Goal: Task Accomplishment & Management: Manage account settings

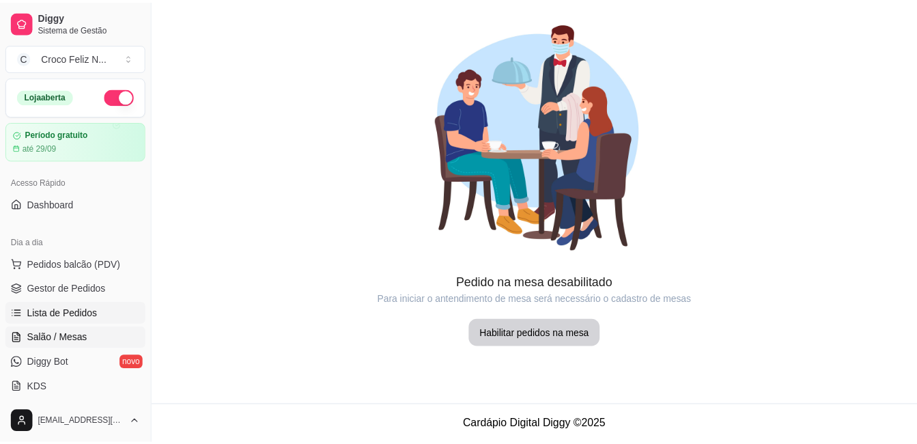
scroll to position [205, 0]
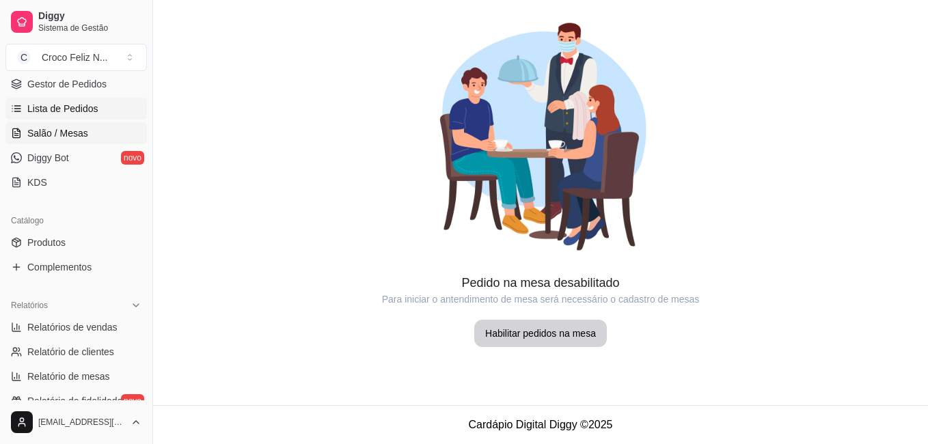
click at [83, 105] on span "Lista de Pedidos" at bounding box center [62, 109] width 71 height 14
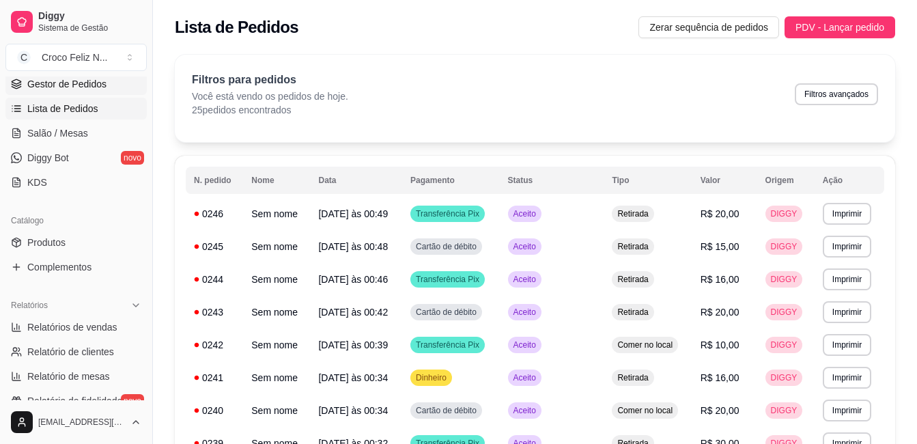
click at [92, 83] on span "Gestor de Pedidos" at bounding box center [66, 84] width 79 height 14
click at [101, 83] on span "Gestor de Pedidos" at bounding box center [66, 84] width 79 height 14
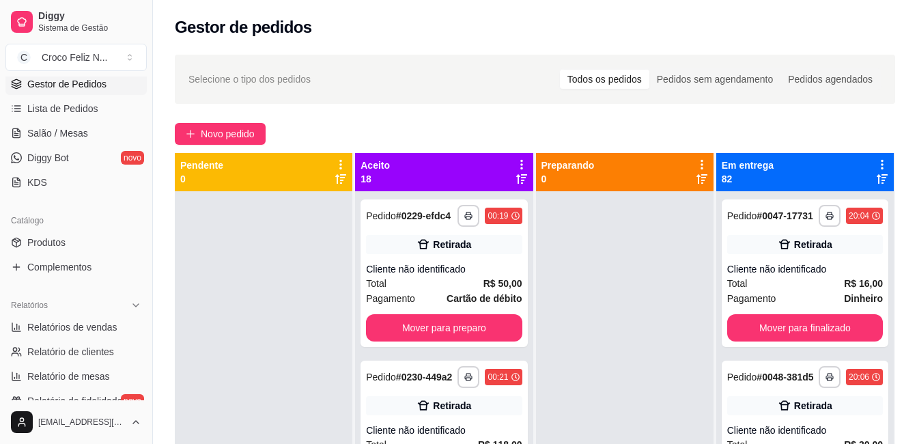
click at [516, 163] on icon at bounding box center [522, 164] width 12 height 12
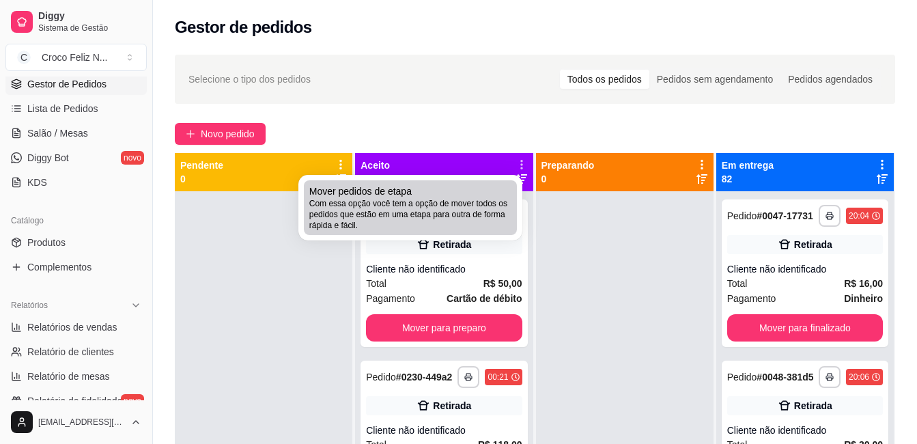
click at [472, 221] on span "Com essa opção você tem a opção de mover todos os pedidos que estão em uma etap…" at bounding box center [410, 214] width 202 height 33
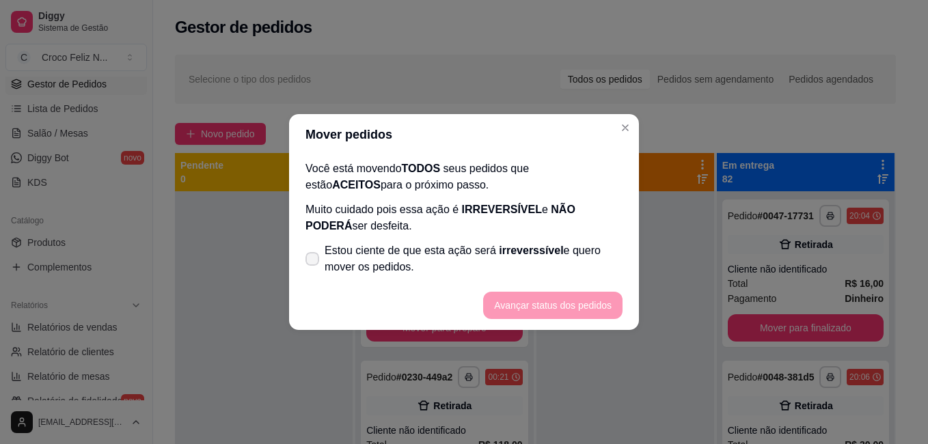
click at [363, 273] on span "Estou ciente de que esta ação será irreverssível e quero mover os pedidos." at bounding box center [473, 258] width 298 height 33
click at [314, 270] on input "Estou ciente de que esta ação será irreverssível e quero mover os pedidos." at bounding box center [309, 266] width 9 height 9
checkbox input "true"
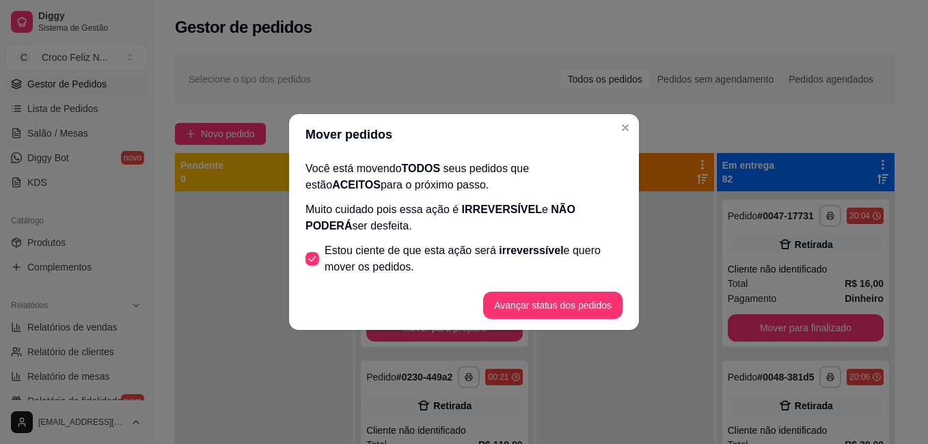
click at [559, 324] on footer "Avançar status dos pedidos" at bounding box center [464, 305] width 350 height 49
click at [561, 309] on button "Avançar status dos pedidos" at bounding box center [552, 305] width 135 height 27
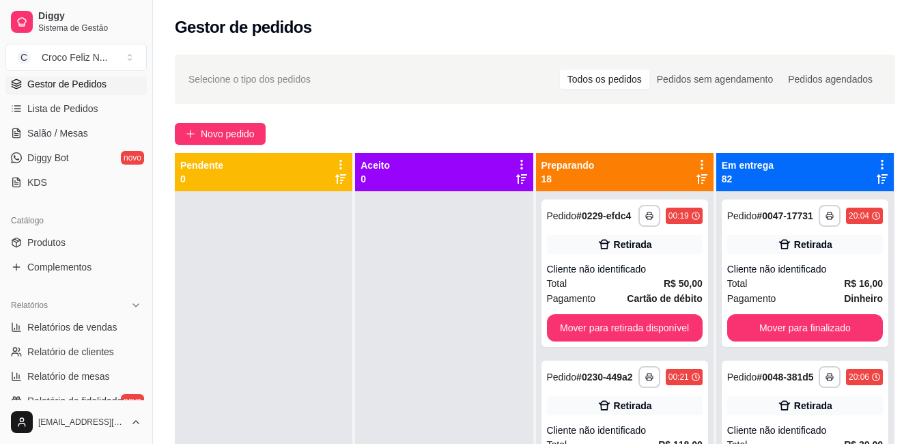
click at [696, 163] on icon at bounding box center [702, 164] width 12 height 12
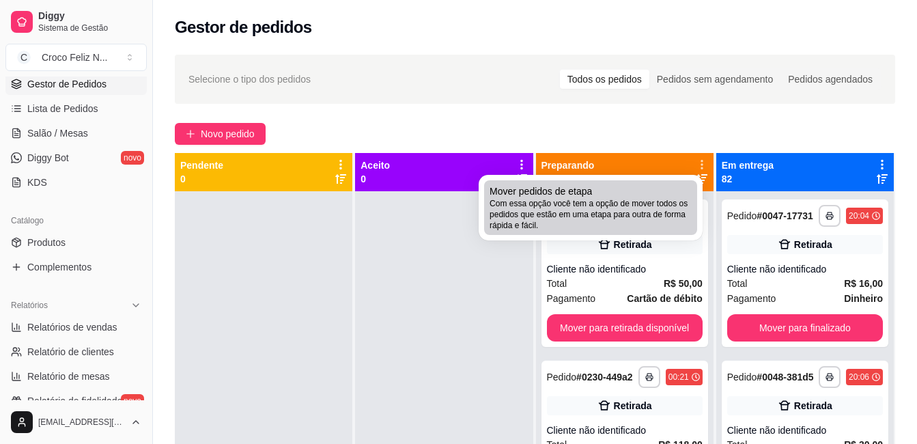
click at [582, 197] on span "Mover pedidos de etapa" at bounding box center [541, 191] width 102 height 14
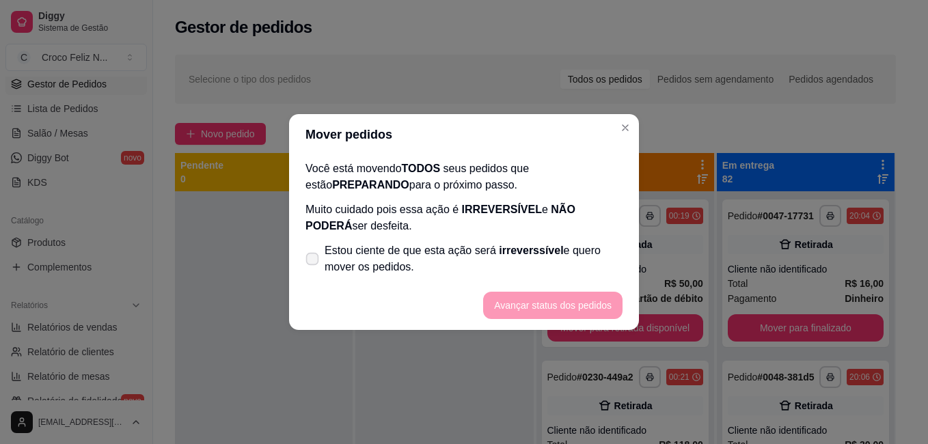
click at [435, 257] on span "Estou ciente de que esta ação será irreverssível e quero mover os pedidos." at bounding box center [473, 258] width 298 height 33
click at [314, 262] on input "Estou ciente de que esta ação será irreverssível e quero mover os pedidos." at bounding box center [309, 266] width 9 height 9
checkbox input "true"
click at [543, 306] on button "Avançar status dos pedidos" at bounding box center [552, 305] width 139 height 27
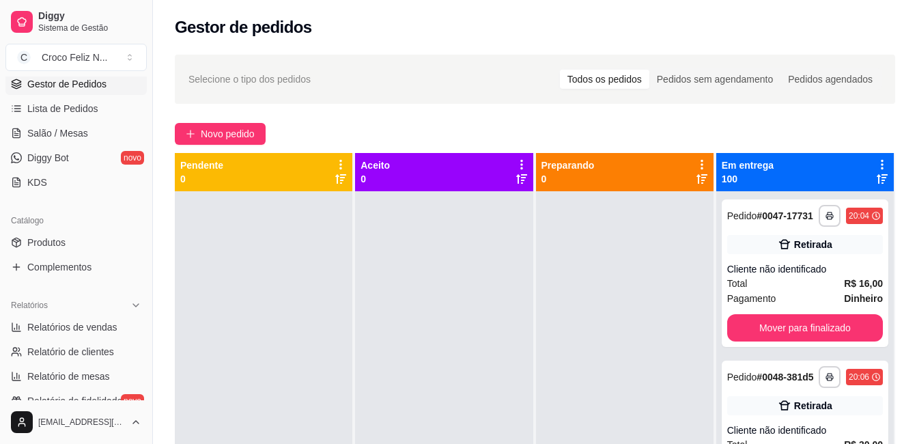
click at [876, 166] on icon at bounding box center [882, 164] width 12 height 12
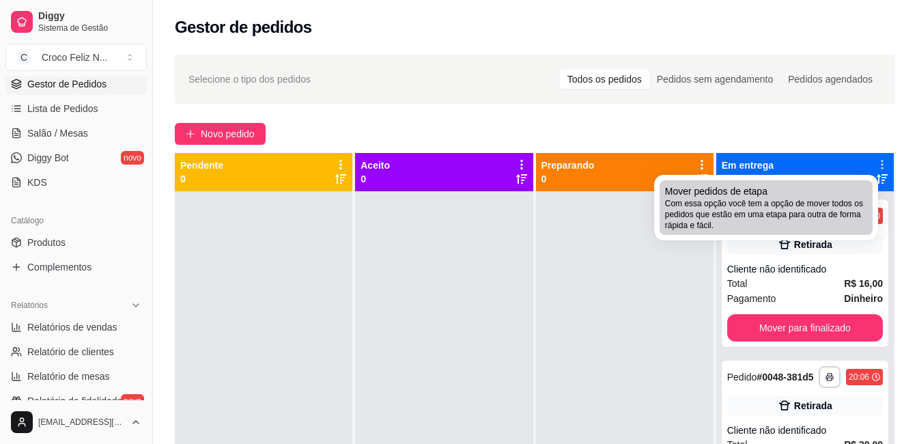
click at [792, 196] on div "Mover pedidos de etapa Com essa opção você tem a opção de mover todos os pedido…" at bounding box center [766, 207] width 202 height 46
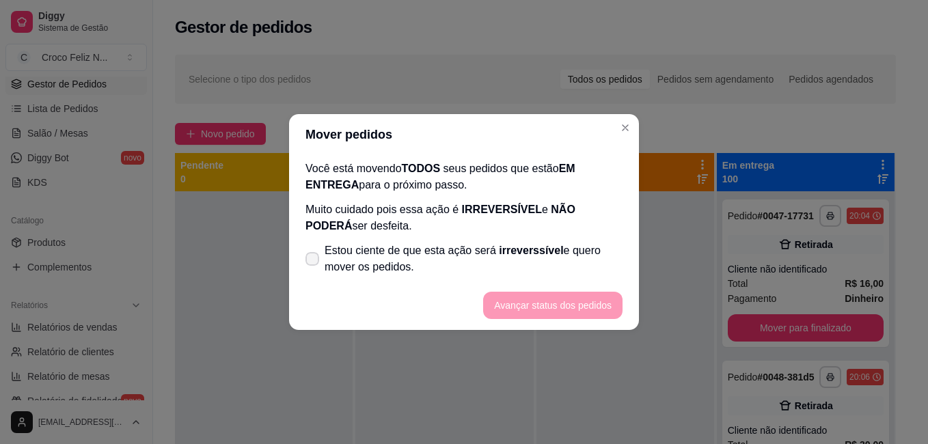
click at [568, 242] on span "Estou ciente de que esta ação será irreverssível e quero mover os pedidos." at bounding box center [473, 258] width 298 height 33
click at [314, 262] on input "Estou ciente de que esta ação será irreverssível e quero mover os pedidos." at bounding box center [309, 266] width 9 height 9
checkbox input "true"
click at [559, 303] on button "Avançar status dos pedidos" at bounding box center [552, 305] width 135 height 27
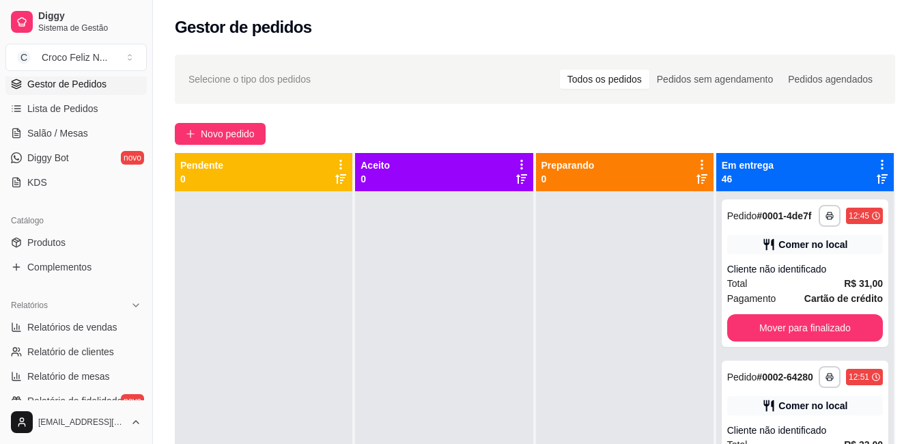
click at [876, 160] on icon at bounding box center [882, 164] width 12 height 12
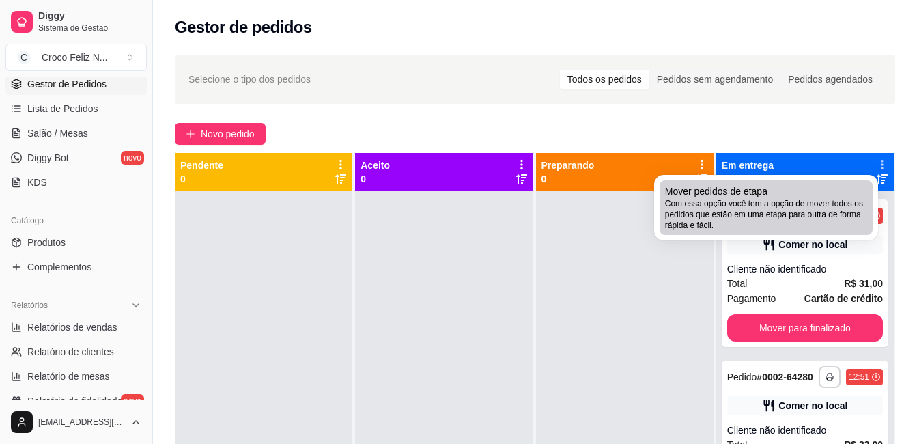
click at [751, 194] on span "Mover pedidos de etapa" at bounding box center [716, 191] width 102 height 14
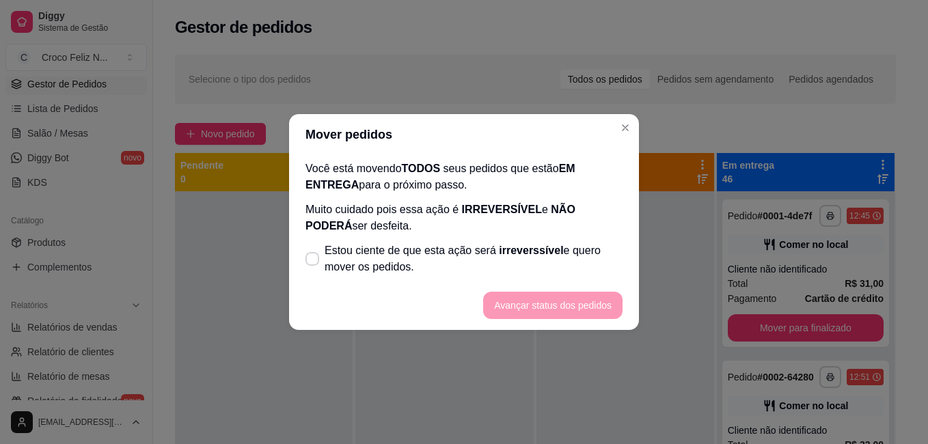
click at [514, 228] on p "Muito cuidado pois essa ação é IRREVERSÍVEL e NÃO PODERÁ ser desfeita." at bounding box center [463, 217] width 317 height 33
click at [514, 245] on span "irreverssível" at bounding box center [531, 251] width 64 height 12
click at [314, 262] on input "Estou ciente de que esta ação será irreverssível e quero mover os pedidos." at bounding box center [309, 266] width 9 height 9
checkbox input "true"
click at [539, 301] on button "Avançar status dos pedidos" at bounding box center [552, 305] width 135 height 27
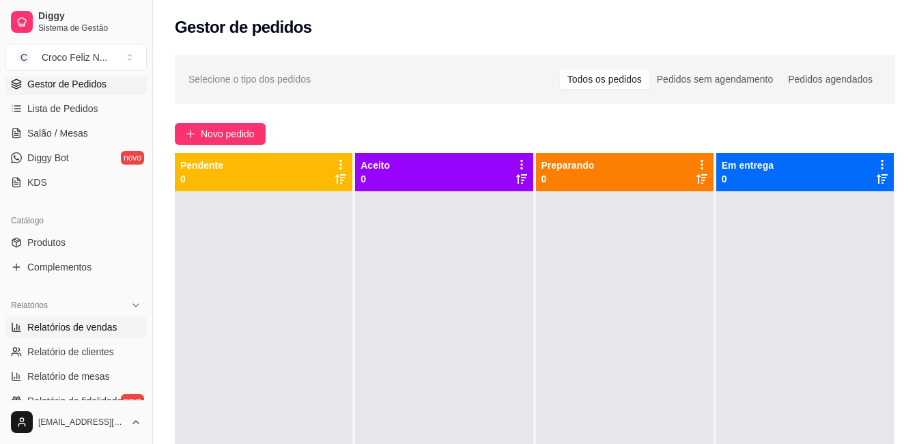
click at [105, 331] on span "Relatórios de vendas" at bounding box center [72, 327] width 90 height 14
select select "ALL"
select select "0"
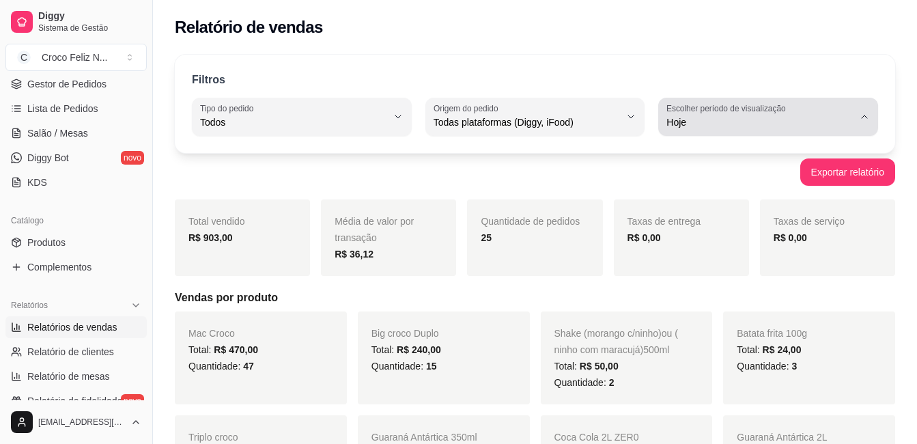
click at [783, 120] on span "Hoje" at bounding box center [760, 122] width 187 height 14
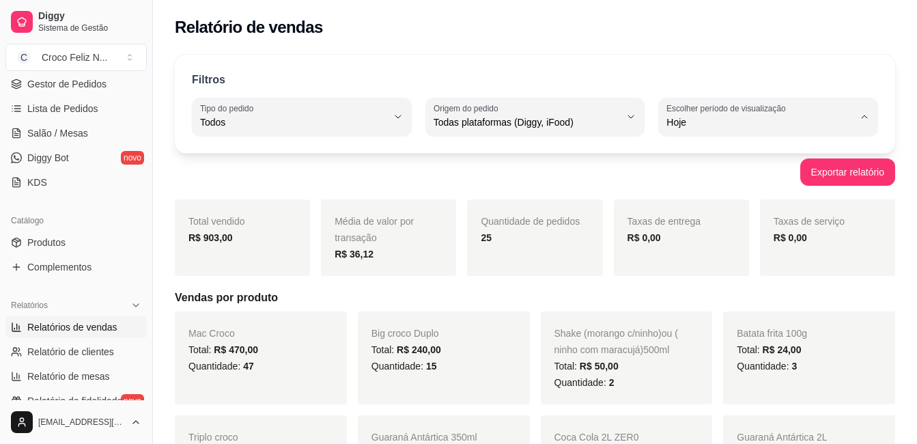
click at [695, 294] on span "Customizado" at bounding box center [761, 288] width 177 height 13
type input "-1"
select select "-1"
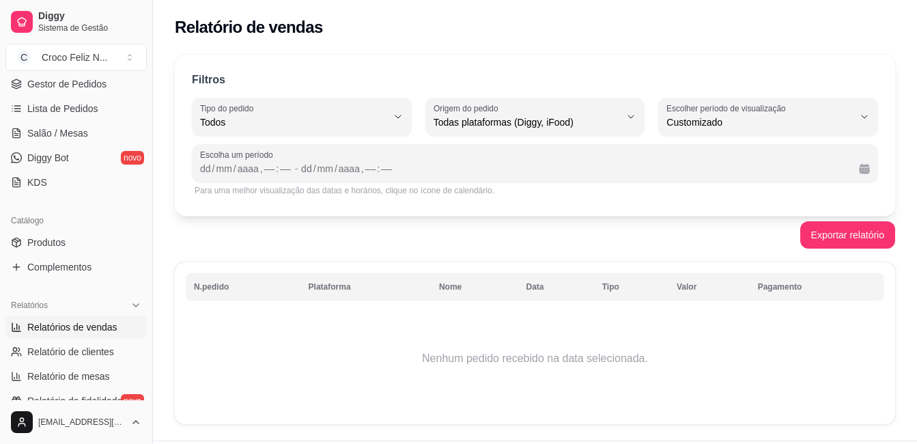
scroll to position [13, 0]
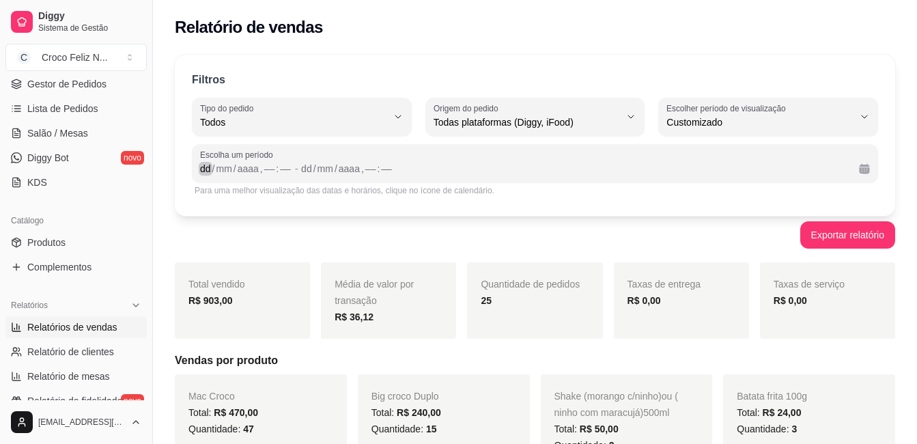
click at [207, 167] on div "dd" at bounding box center [206, 169] width 14 height 14
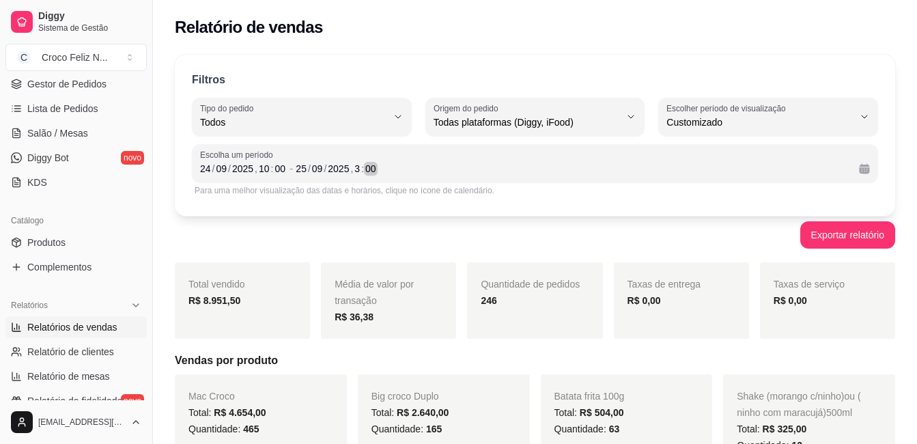
scroll to position [68, 0]
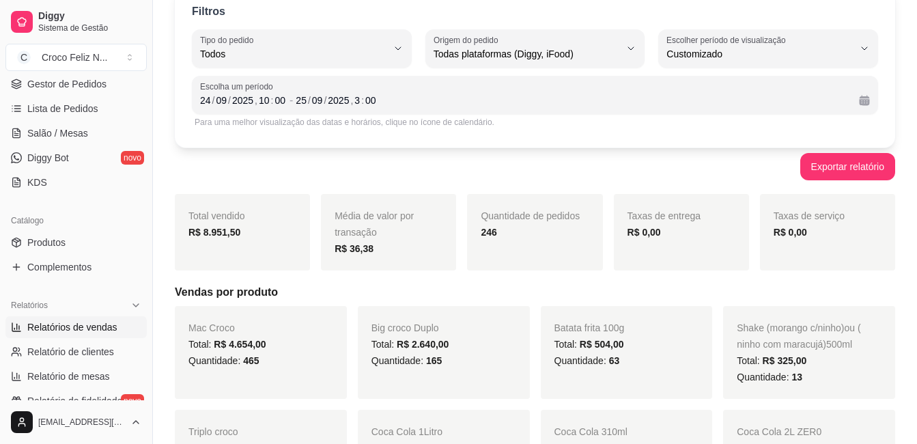
click at [391, 163] on div "Exportar relatório" at bounding box center [535, 166] width 721 height 27
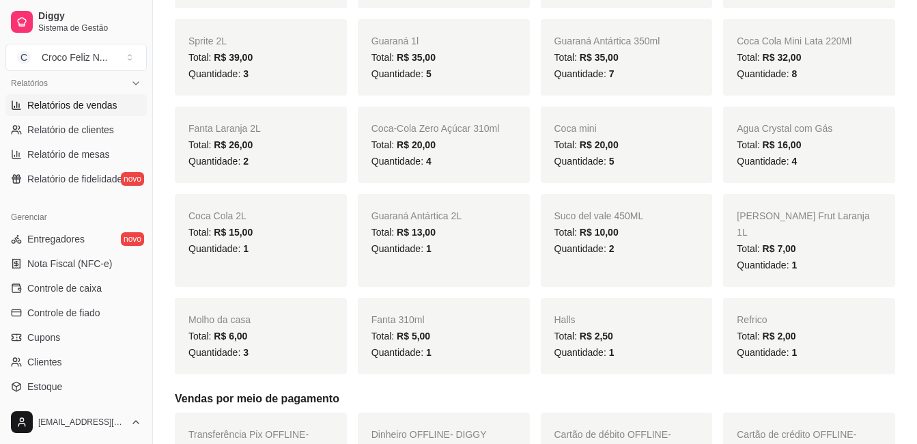
scroll to position [478, 0]
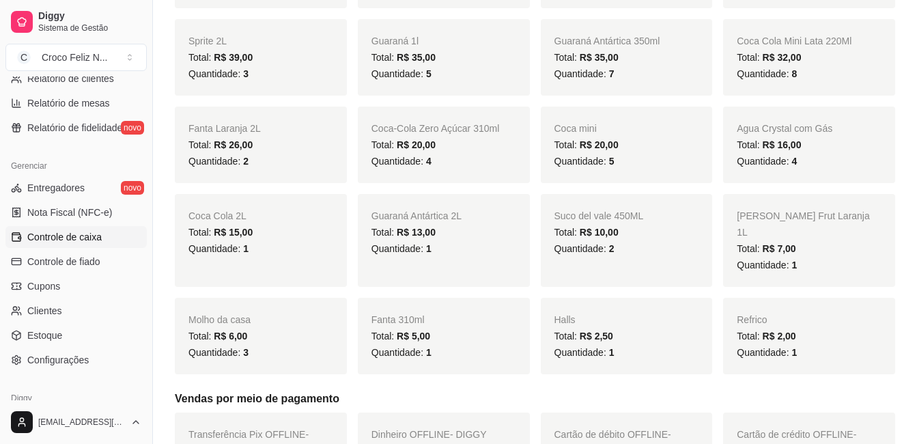
click at [68, 236] on span "Controle de caixa" at bounding box center [64, 237] width 74 height 14
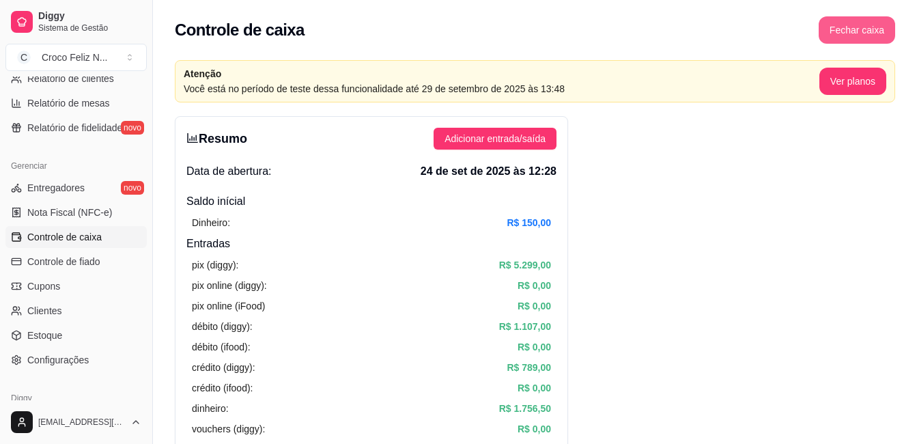
click at [882, 33] on button "Fechar caixa" at bounding box center [857, 29] width 76 height 27
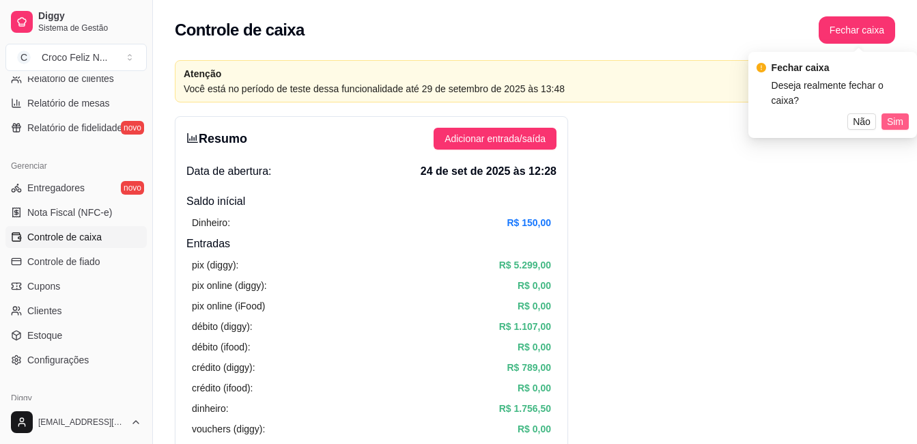
click at [901, 114] on span "Sim" at bounding box center [895, 121] width 16 height 15
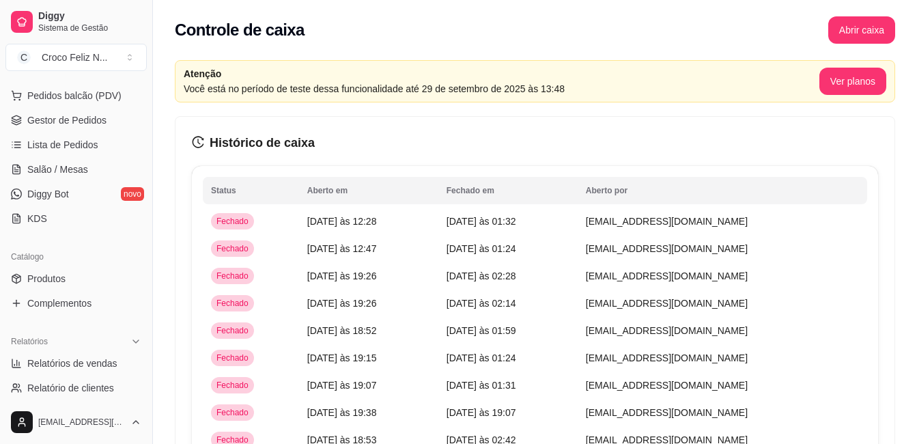
scroll to position [137, 0]
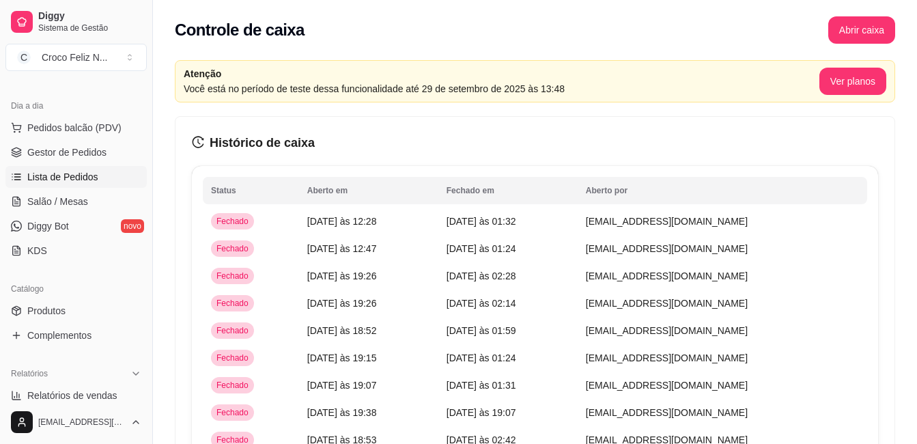
click at [79, 182] on span "Lista de Pedidos" at bounding box center [62, 177] width 71 height 14
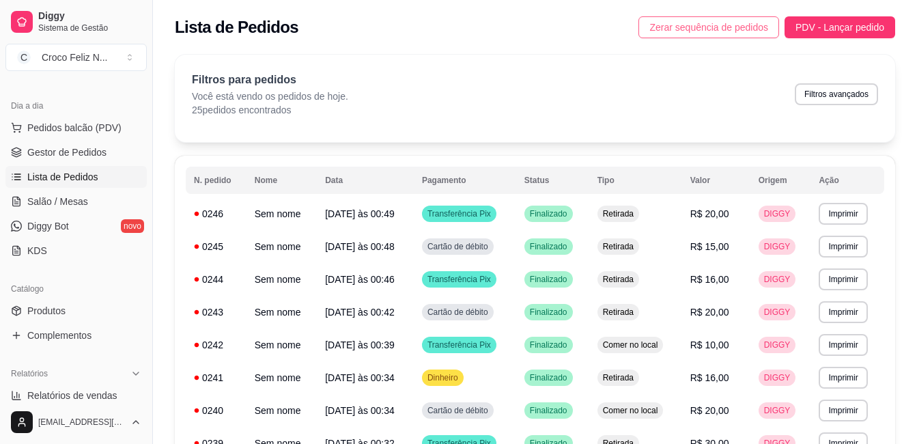
click at [688, 27] on span "Zerar sequência de pedidos" at bounding box center [709, 27] width 119 height 15
